Goal: Browse casually: Explore the website without a specific task or goal

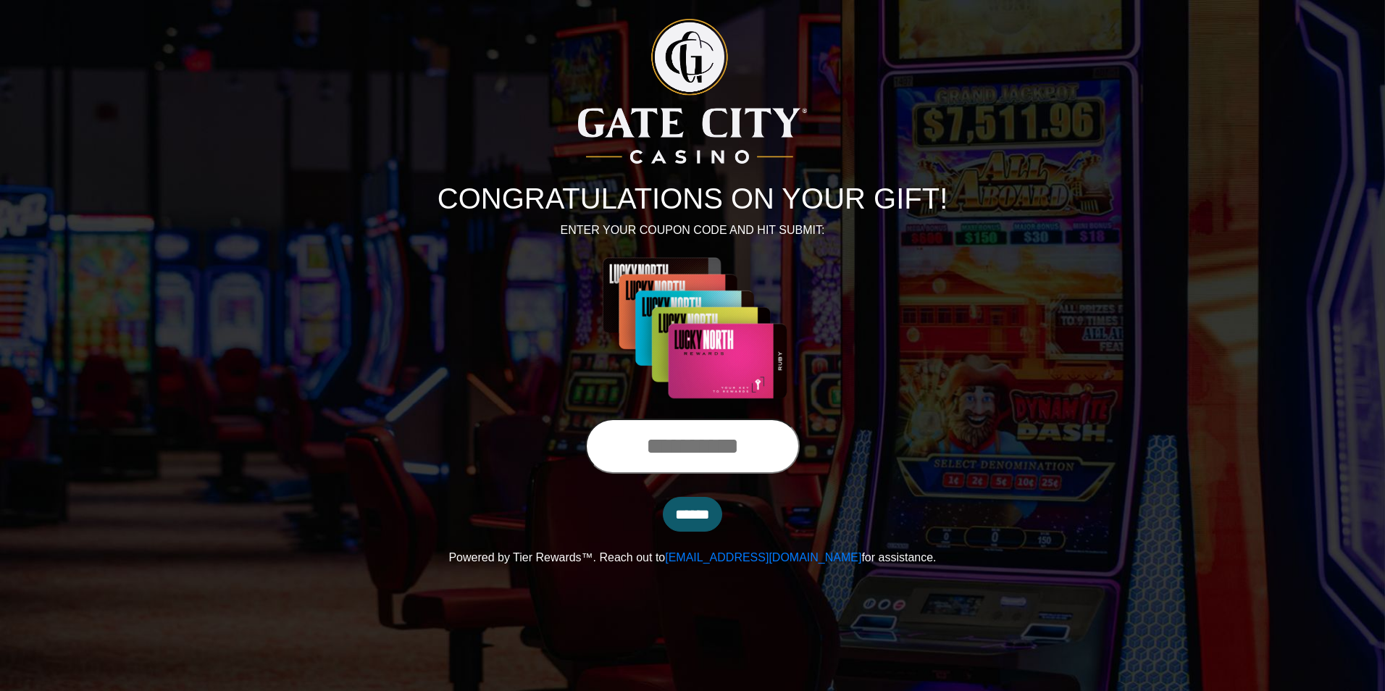
click at [686, 450] on input "text" at bounding box center [692, 446] width 214 height 55
type input "**********"
click at [663, 497] on input "******" at bounding box center [692, 514] width 59 height 35
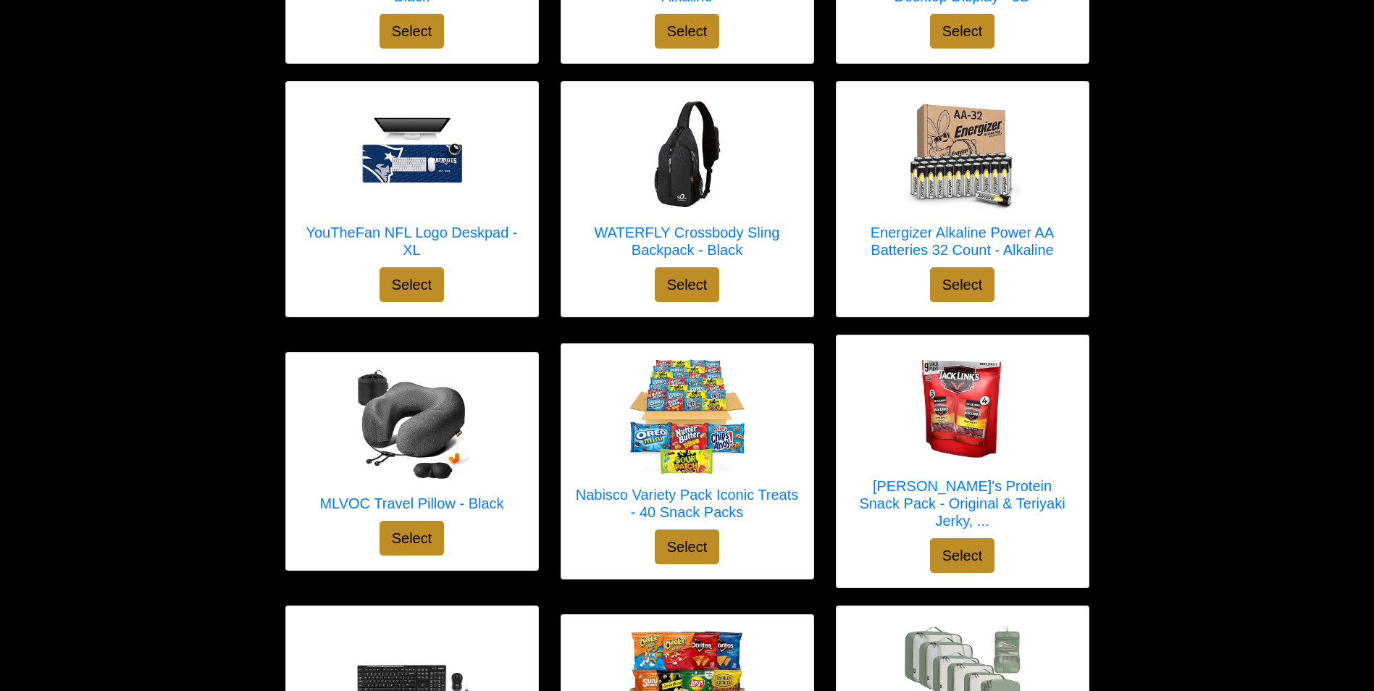
scroll to position [417, 0]
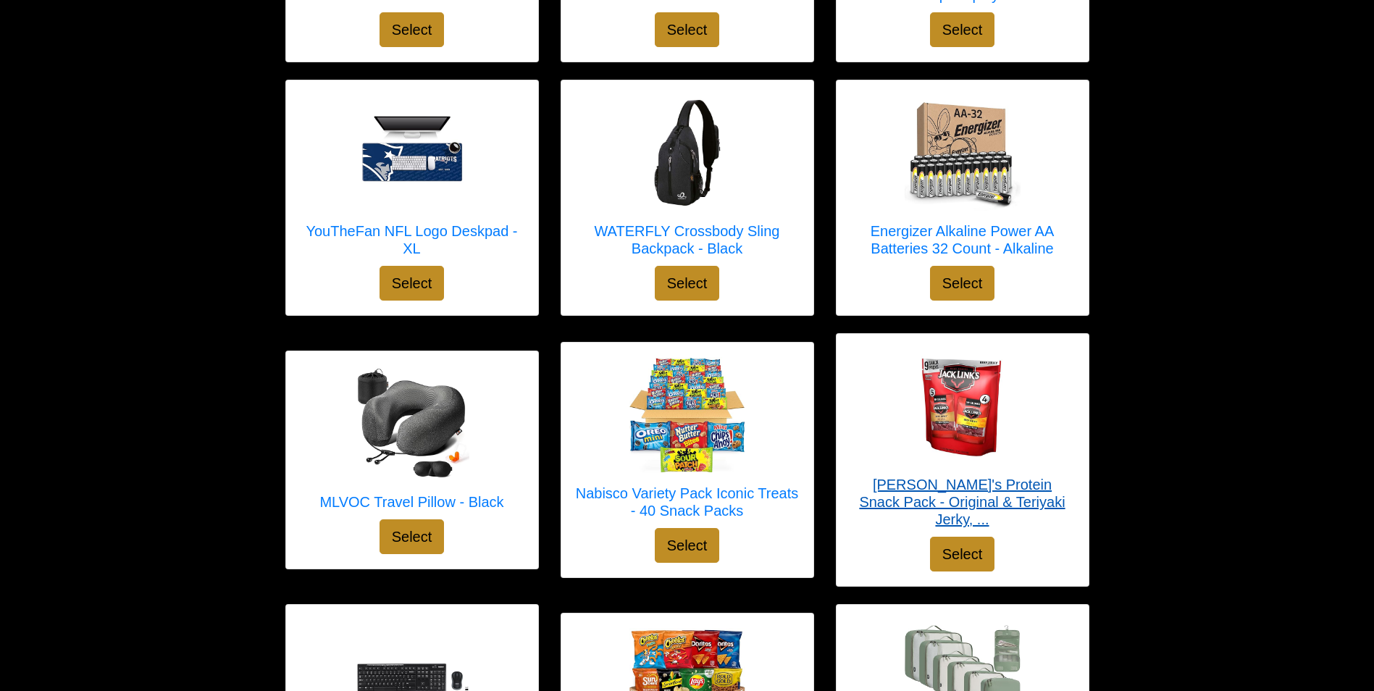
click at [989, 489] on h5 "[PERSON_NAME]'s Protein Snack Pack - Original & Teriyaki Jerky, ..." at bounding box center [962, 502] width 223 height 52
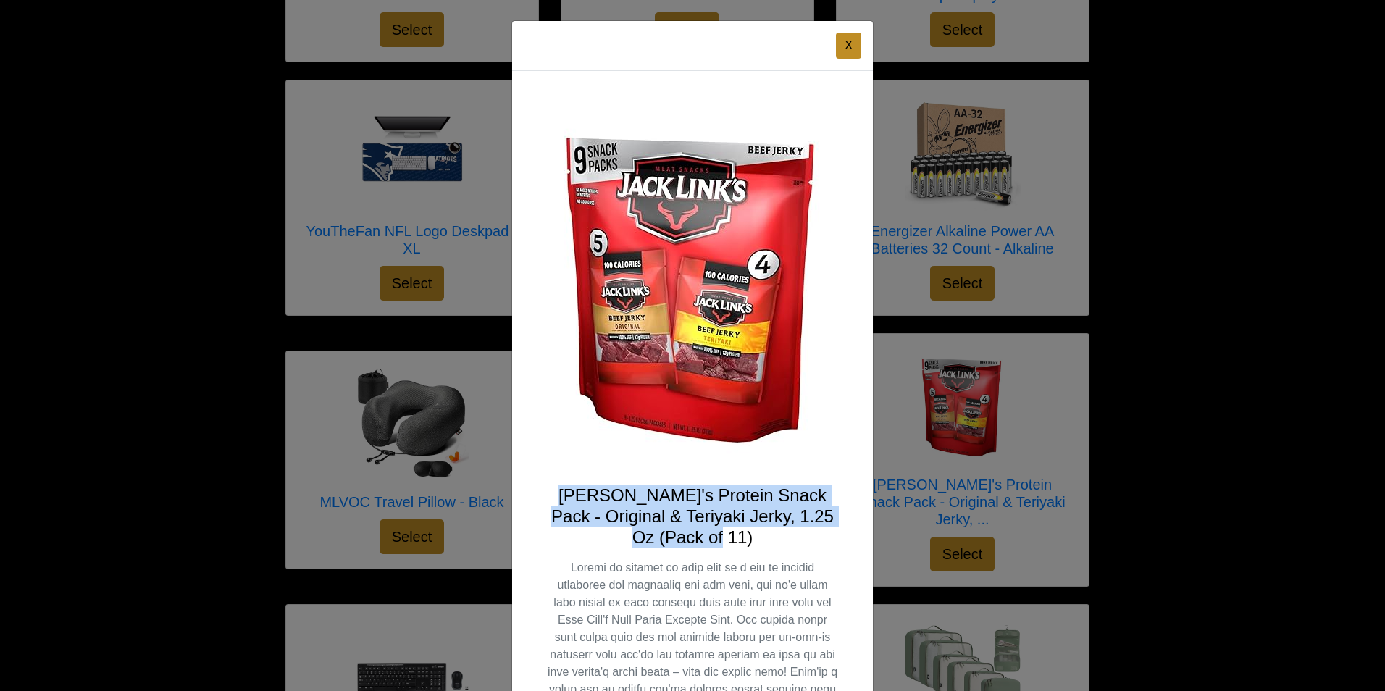
drag, startPoint x: 742, startPoint y: 542, endPoint x: 555, endPoint y: 491, distance: 192.9
click at [555, 491] on h4 "[PERSON_NAME]'s Protein Snack Pack - Original & Teriyaki Jerky, 1.25 Oz (Pack o…" at bounding box center [692, 516] width 291 height 62
copy h4 "[PERSON_NAME]'s Protein Snack Pack - Original & Teriyaki Jerky, 1.25 Oz (Pack o…"
click at [841, 47] on button "X" at bounding box center [848, 46] width 25 height 26
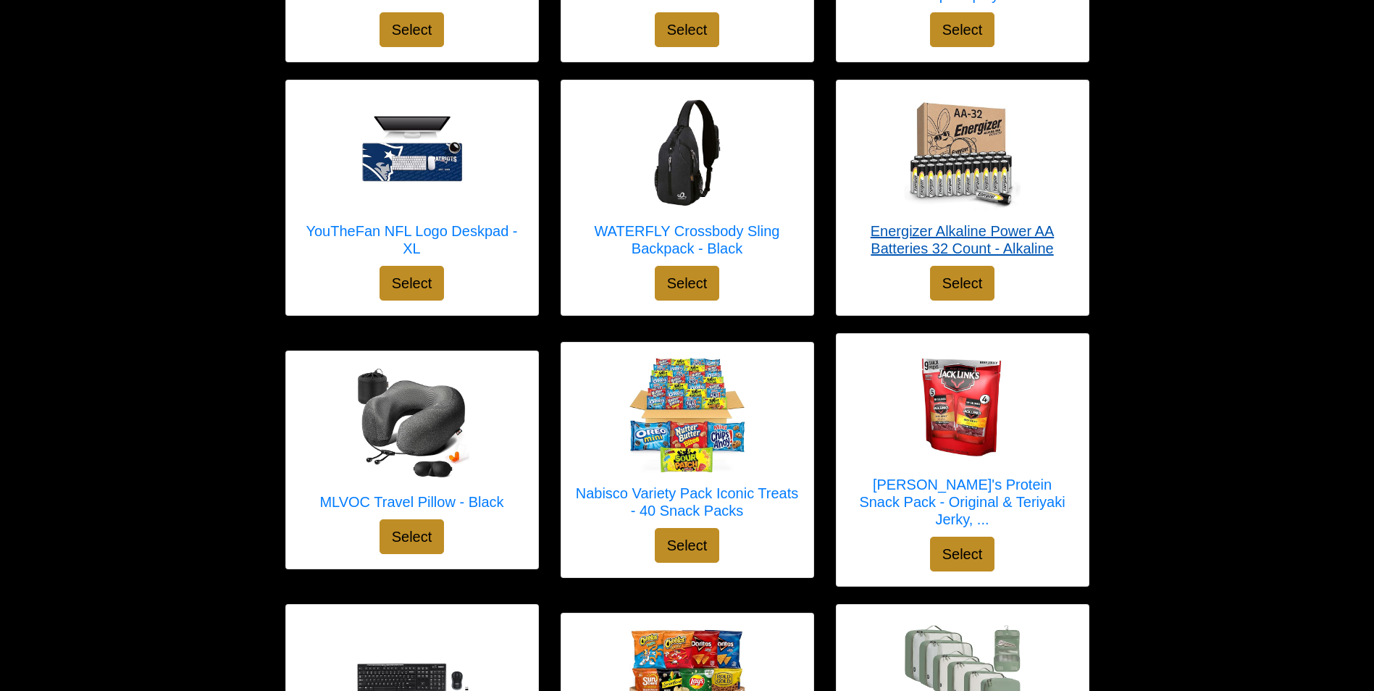
click at [1002, 236] on h5 "Energizer Alkaline Power AA Batteries 32 Count - Alkaline" at bounding box center [962, 239] width 223 height 35
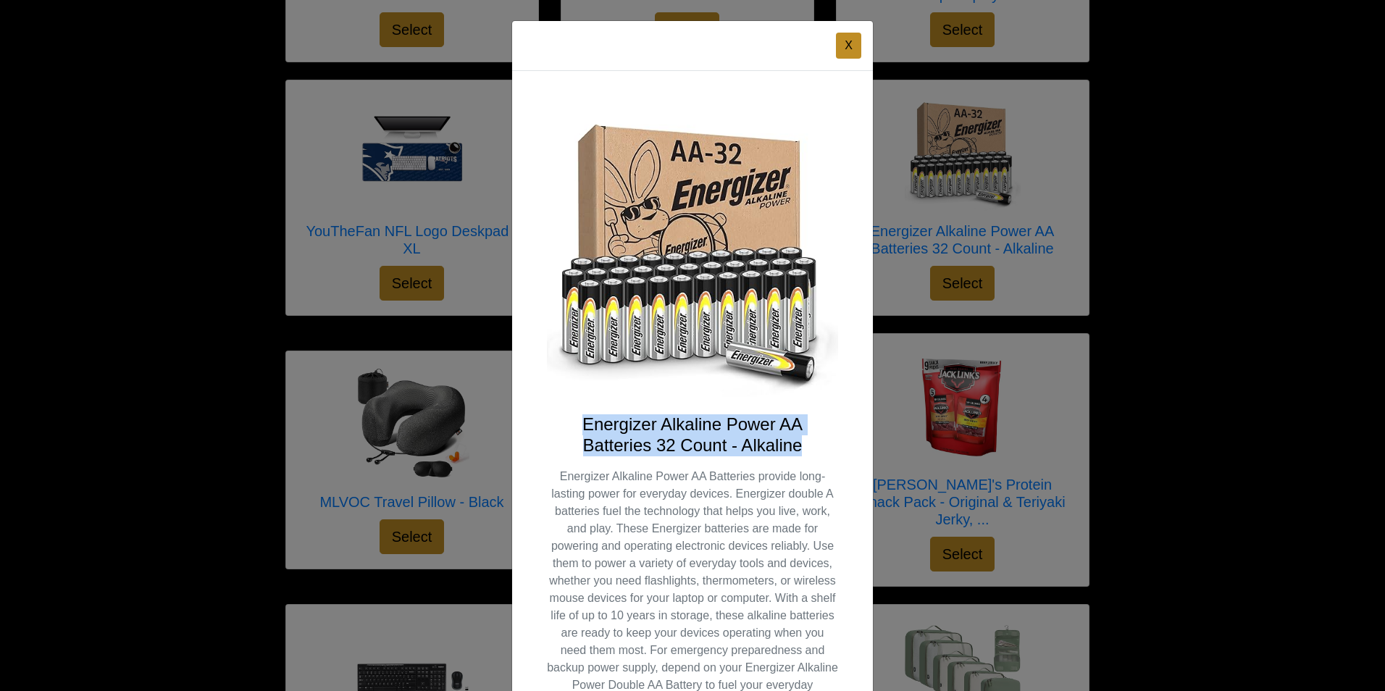
drag, startPoint x: 799, startPoint y: 446, endPoint x: 548, endPoint y: 424, distance: 251.6
click at [548, 424] on h4 "Energizer Alkaline Power AA Batteries 32 Count - Alkaline" at bounding box center [692, 435] width 291 height 42
copy h4 "Energizer Alkaline Power AA Batteries 32 Count - Alkaline"
click at [843, 47] on button "X" at bounding box center [848, 46] width 25 height 26
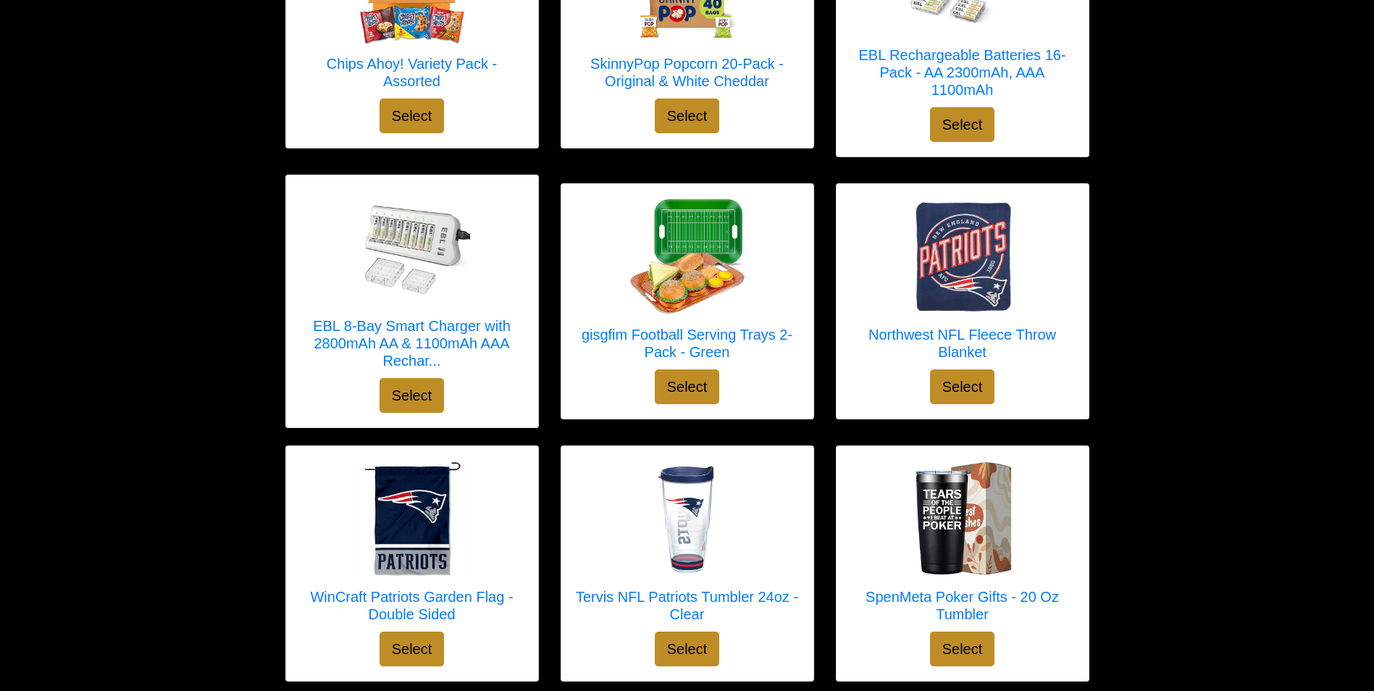
scroll to position [2445, 0]
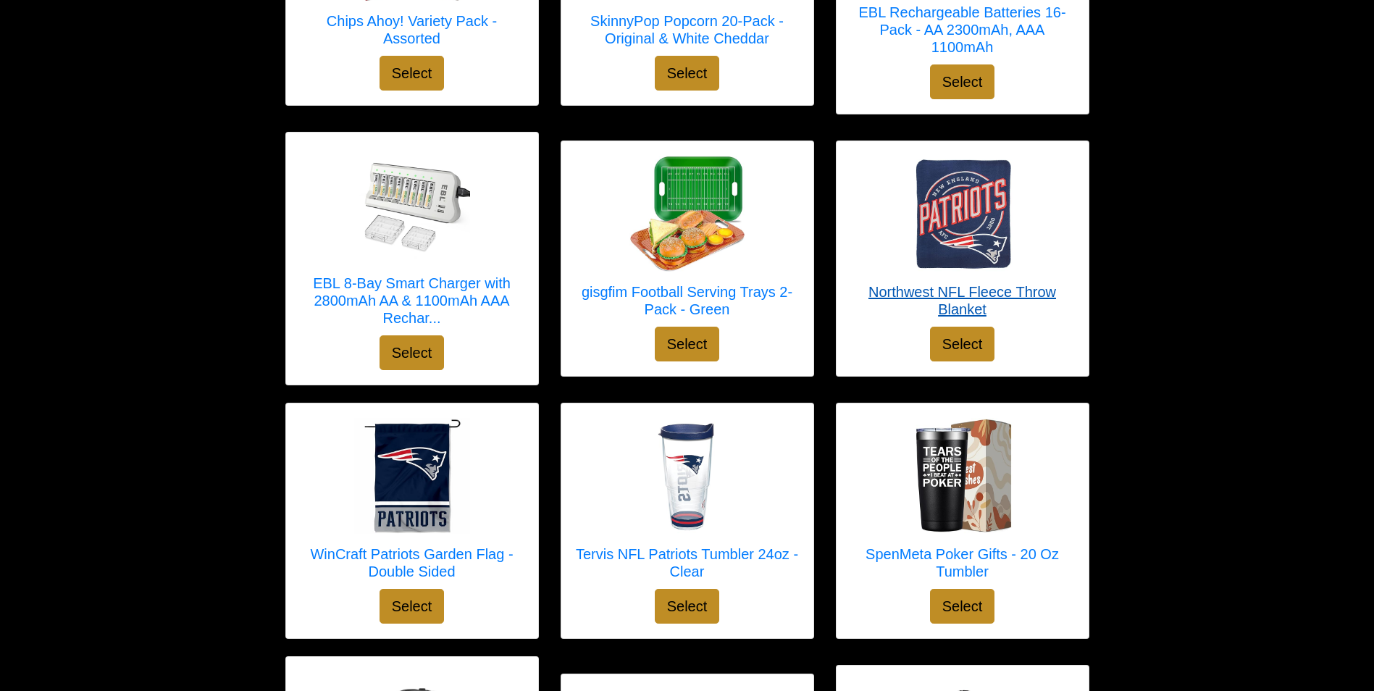
click at [988, 257] on link "Northwest NFL Fleece Throw Blanket" at bounding box center [962, 241] width 223 height 171
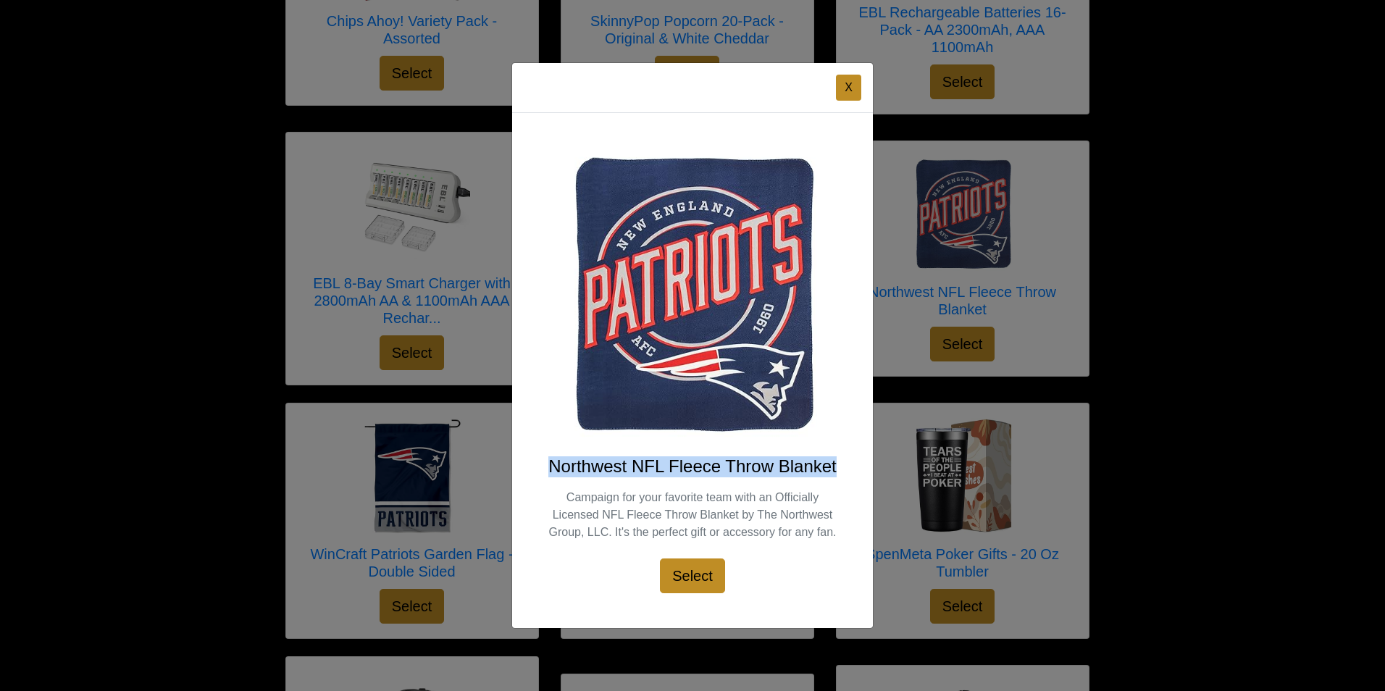
drag, startPoint x: 846, startPoint y: 464, endPoint x: 522, endPoint y: 474, distance: 323.9
click at [522, 474] on div "Northwest NFL Fleece Throw Blanket Campaign for your favorite team with an Offi…" at bounding box center [692, 370] width 361 height 515
copy h4 "Northwest NFL Fleece Throw Blanket"
drag, startPoint x: 844, startPoint y: 87, endPoint x: 1096, endPoint y: 190, distance: 272.5
click at [844, 86] on button "X" at bounding box center [848, 88] width 25 height 26
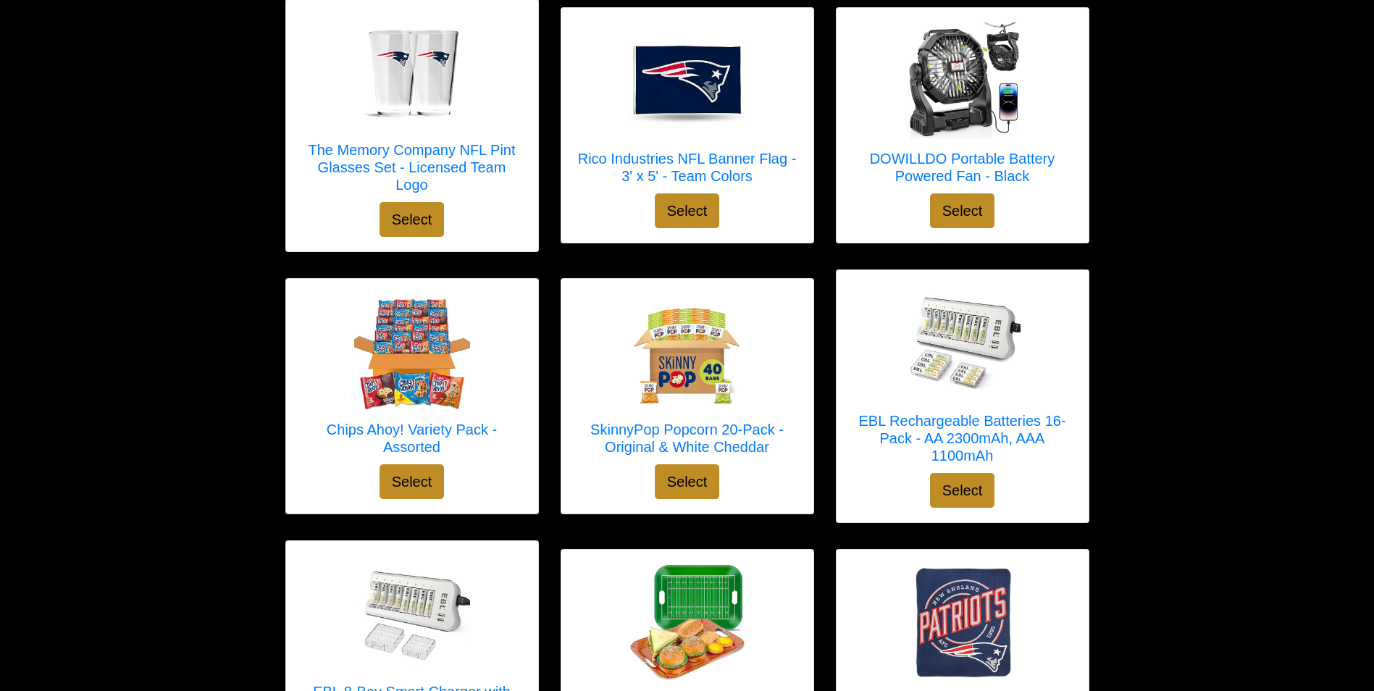
scroll to position [2010, 0]
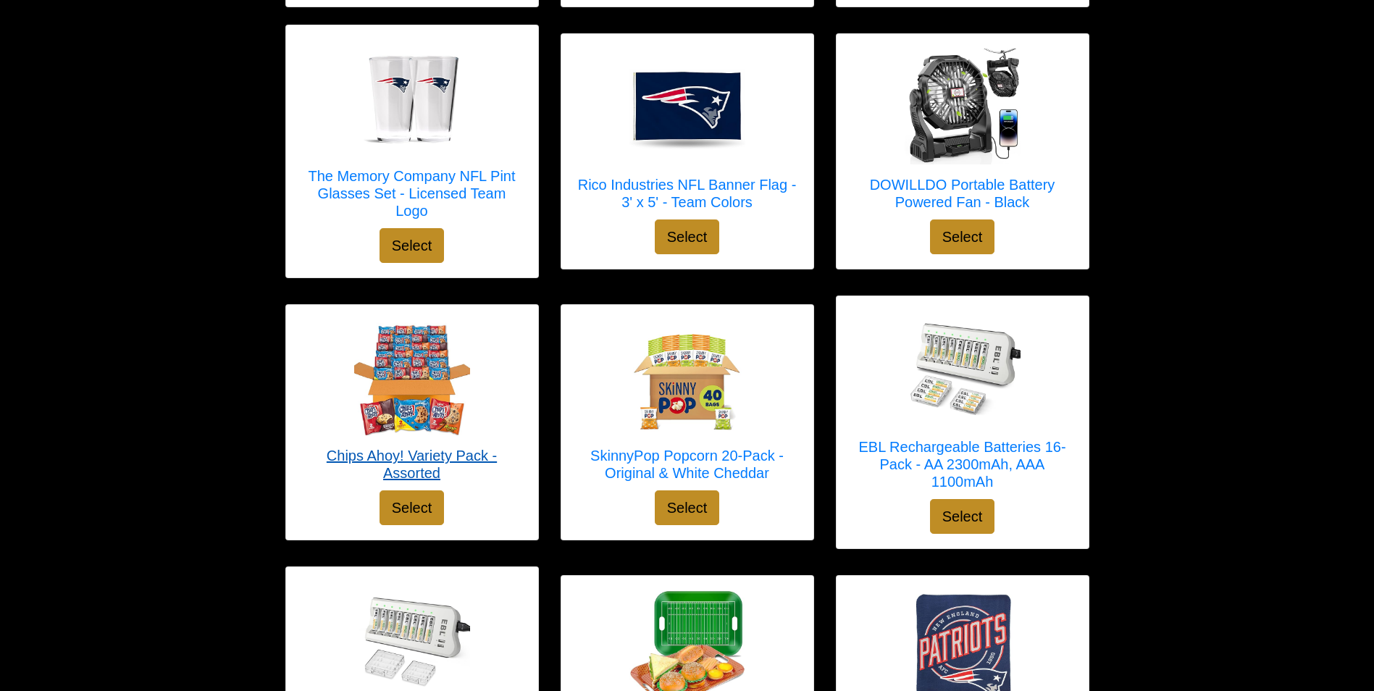
click at [431, 447] on h5 "Chips Ahoy! Variety Pack - Assorted" at bounding box center [412, 464] width 223 height 35
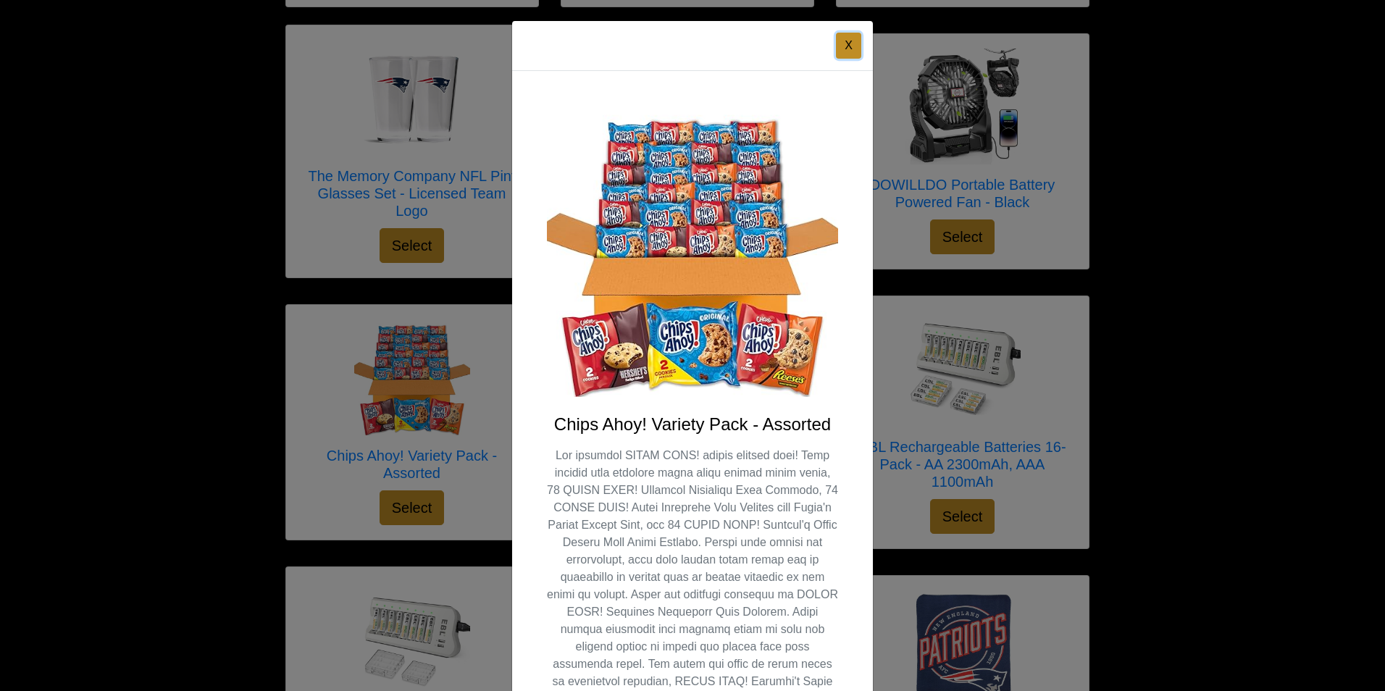
click at [849, 48] on button "X" at bounding box center [848, 46] width 25 height 26
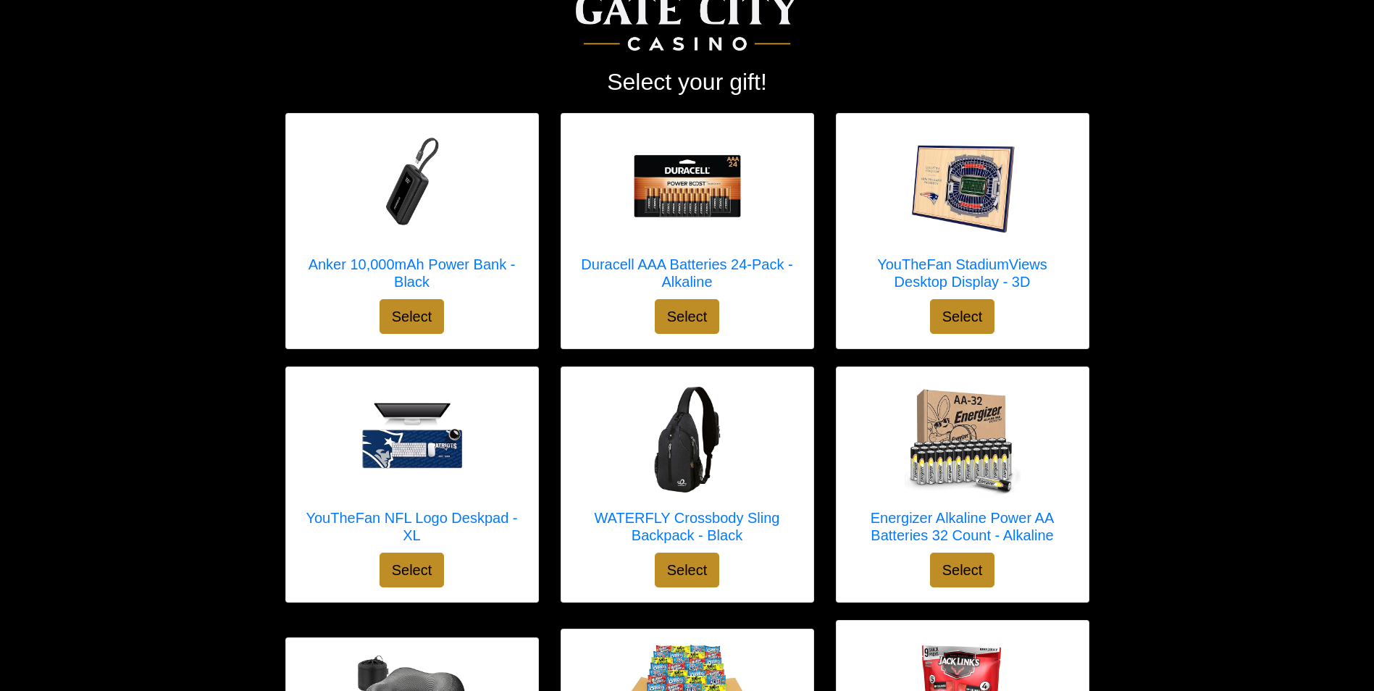
scroll to position [127, 0]
